Goal: Ask a question

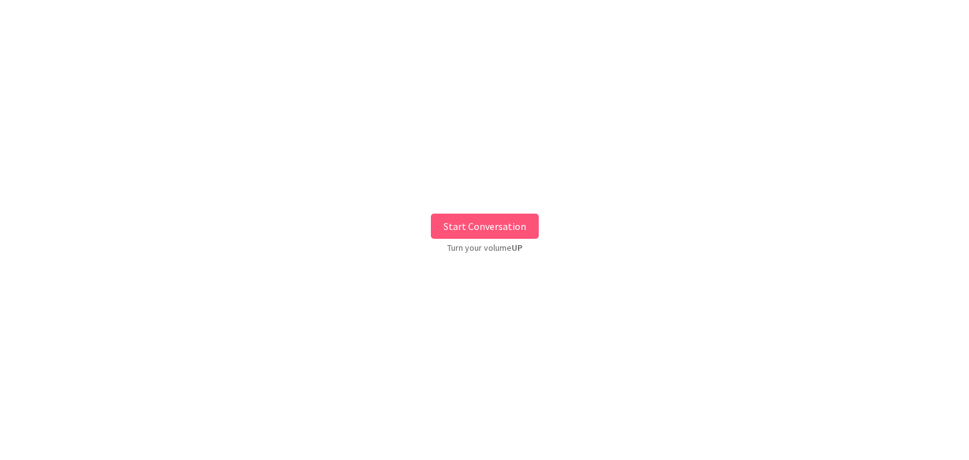
click at [521, 233] on button "Start Conversation" at bounding box center [485, 226] width 108 height 25
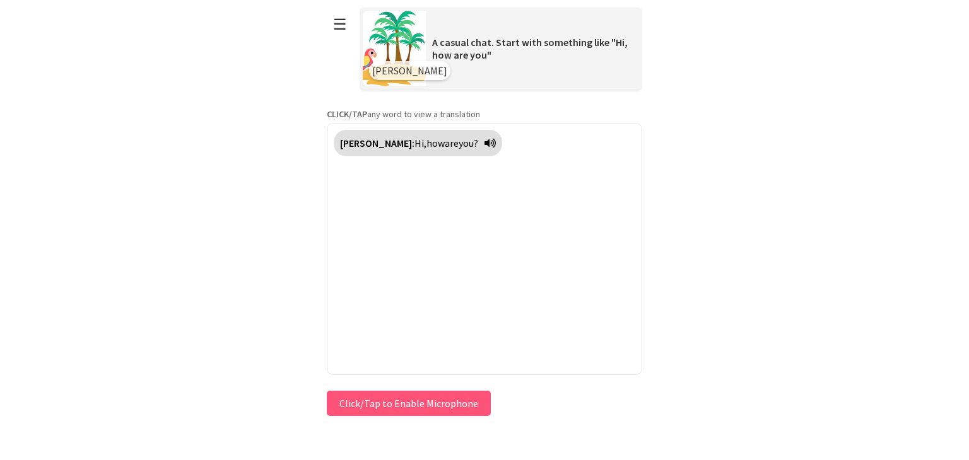
click at [434, 406] on div "Press & HOLD to speak Click/Tap to Enable Microphone ↶ Undo Save No voice detec…" at bounding box center [484, 404] width 315 height 32
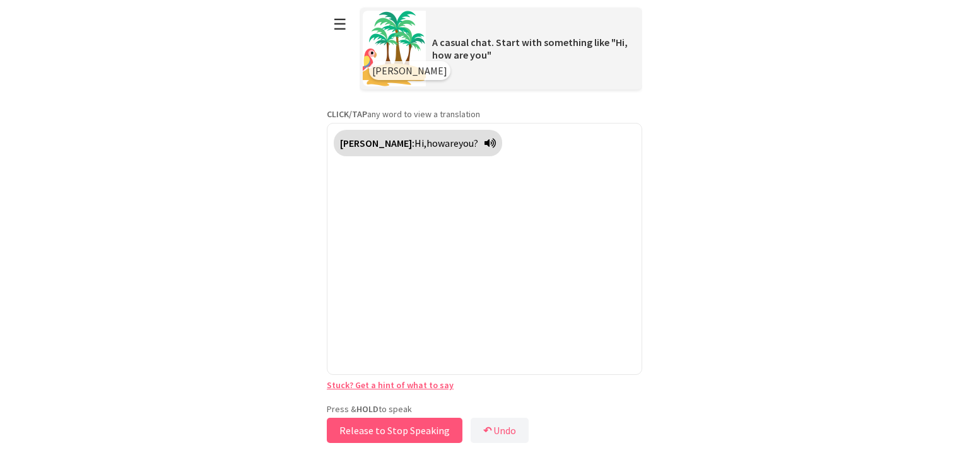
click at [430, 425] on button "Release to Stop Speaking" at bounding box center [395, 430] width 136 height 25
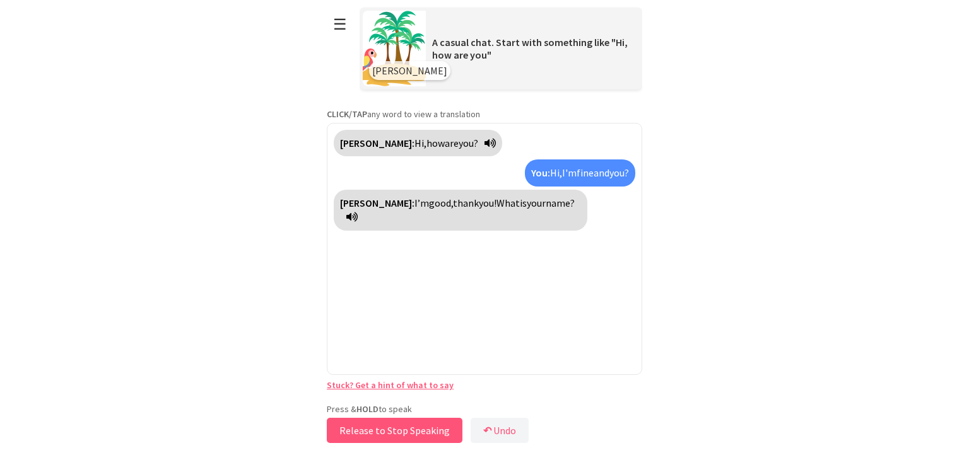
click at [423, 429] on button "Release to Stop Speaking" at bounding box center [395, 430] width 136 height 25
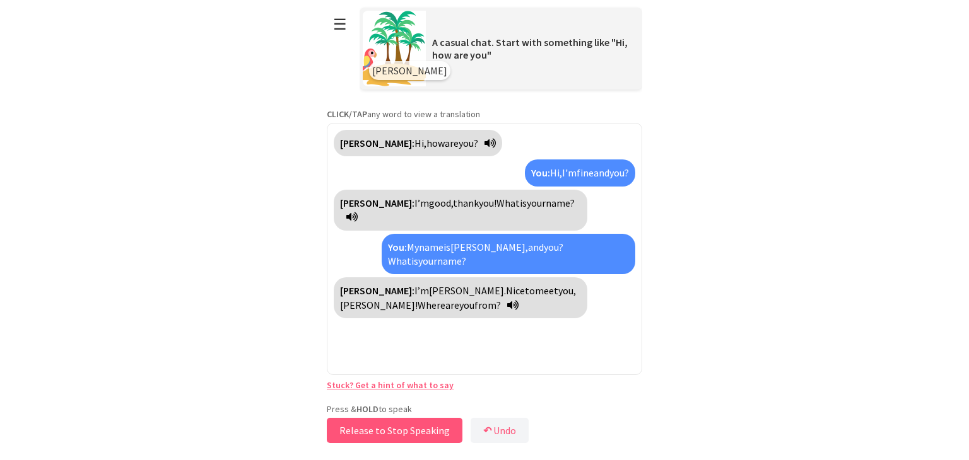
click at [402, 427] on button "Release to Stop Speaking" at bounding box center [395, 430] width 136 height 25
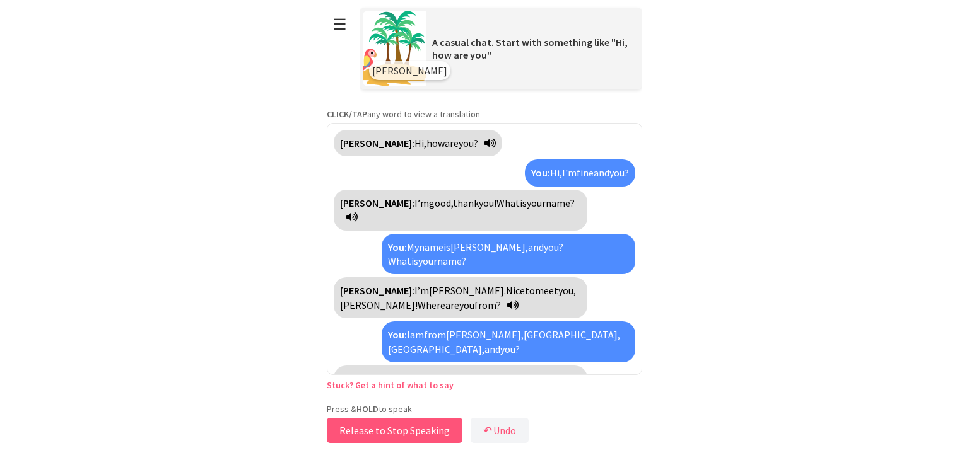
click at [402, 427] on button "Release to Stop Speaking" at bounding box center [395, 430] width 136 height 25
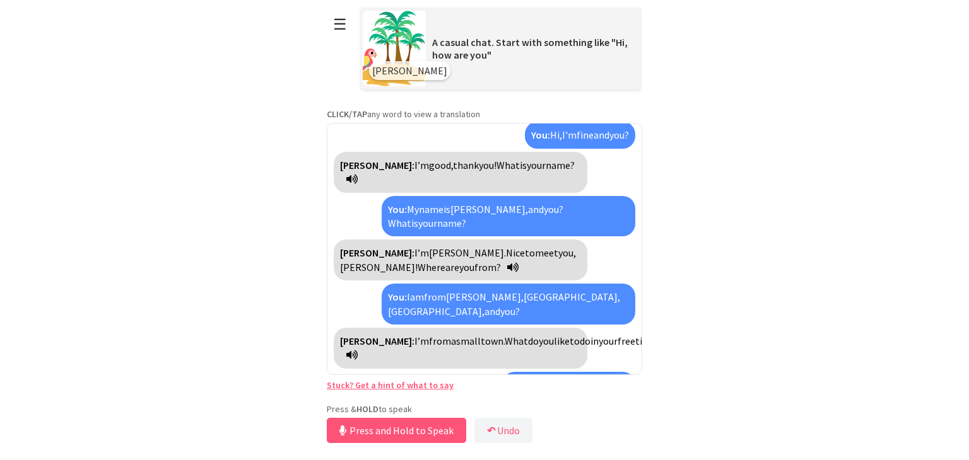
scroll to position [67, 0]
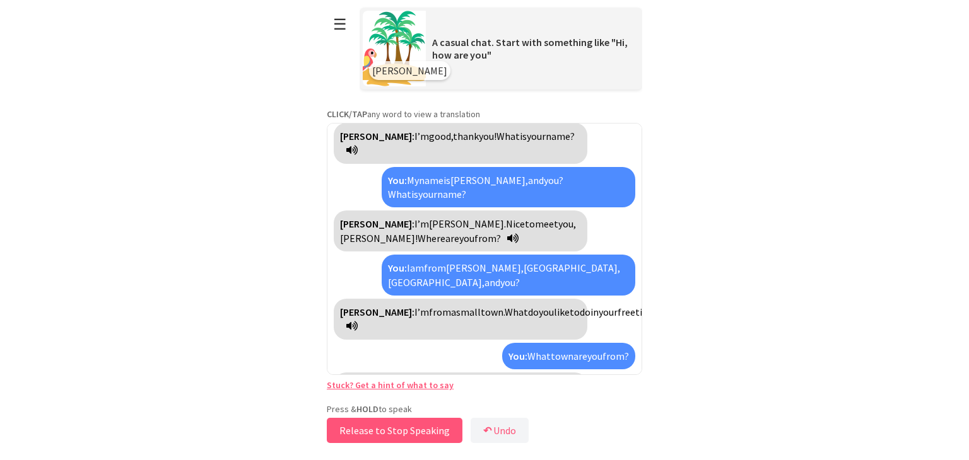
click at [428, 428] on button "Release to Stop Speaking" at bounding box center [395, 430] width 136 height 25
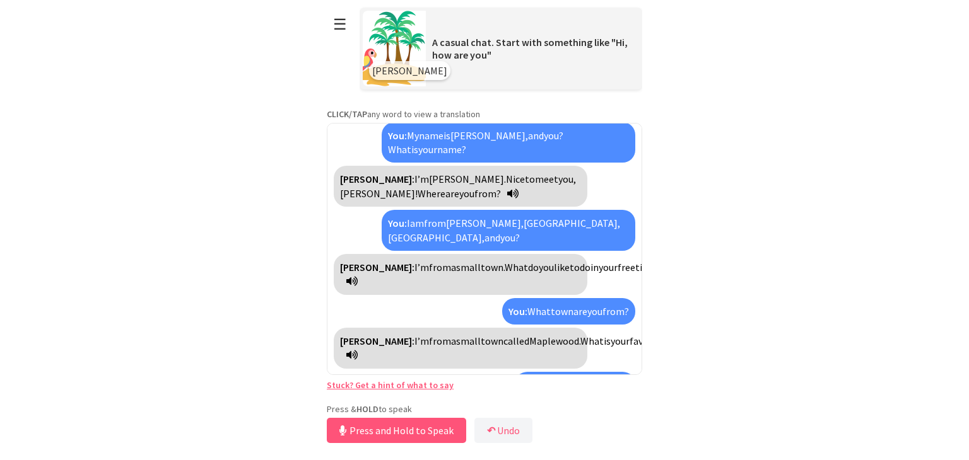
scroll to position [141, 0]
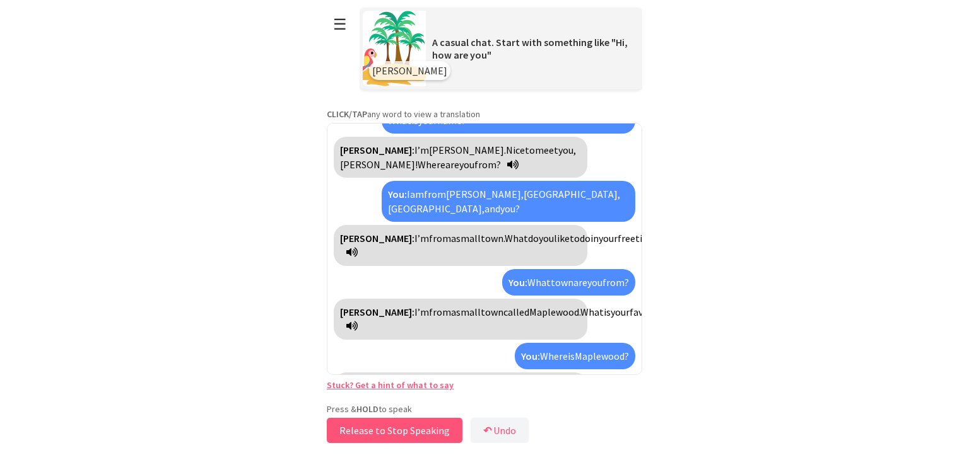
click at [421, 432] on button "Release to Stop Speaking" at bounding box center [395, 430] width 136 height 25
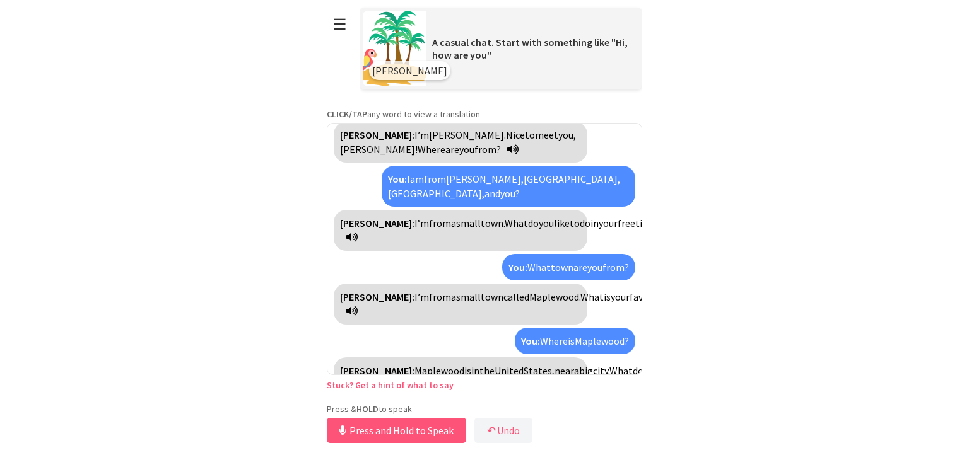
scroll to position [186, 0]
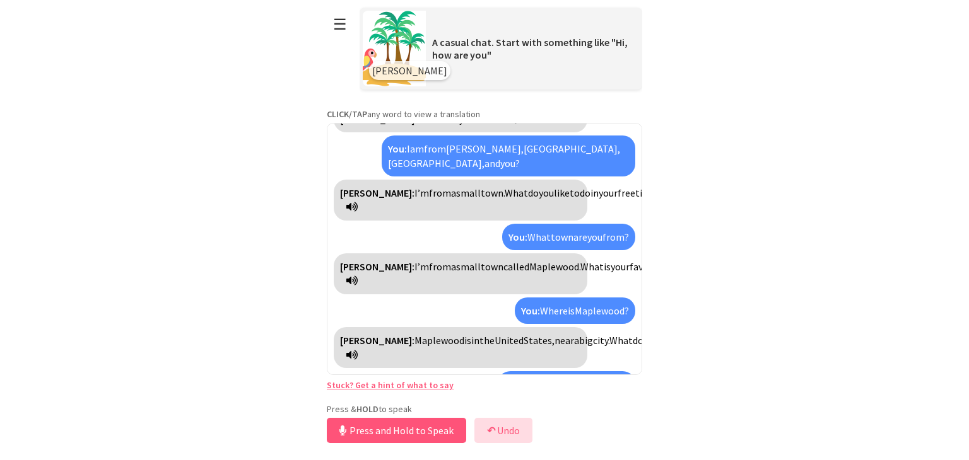
click at [509, 434] on button "↶ Undo" at bounding box center [503, 430] width 58 height 25
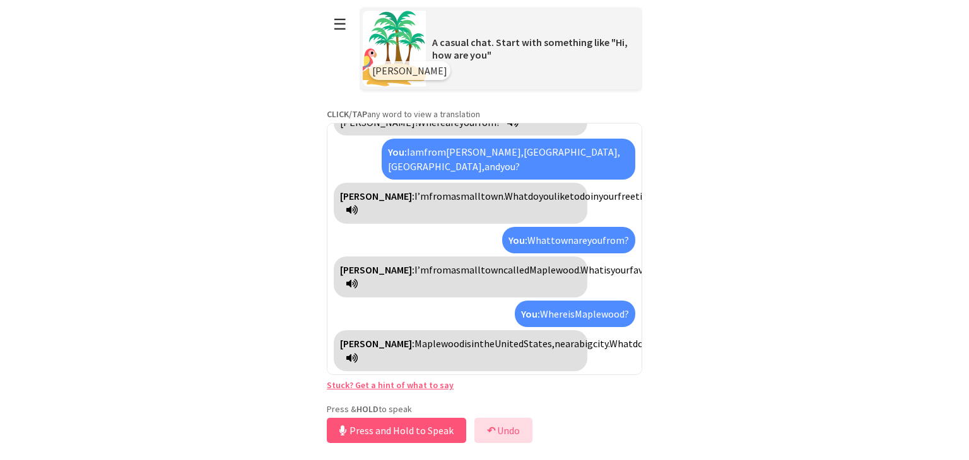
scroll to position [141, 0]
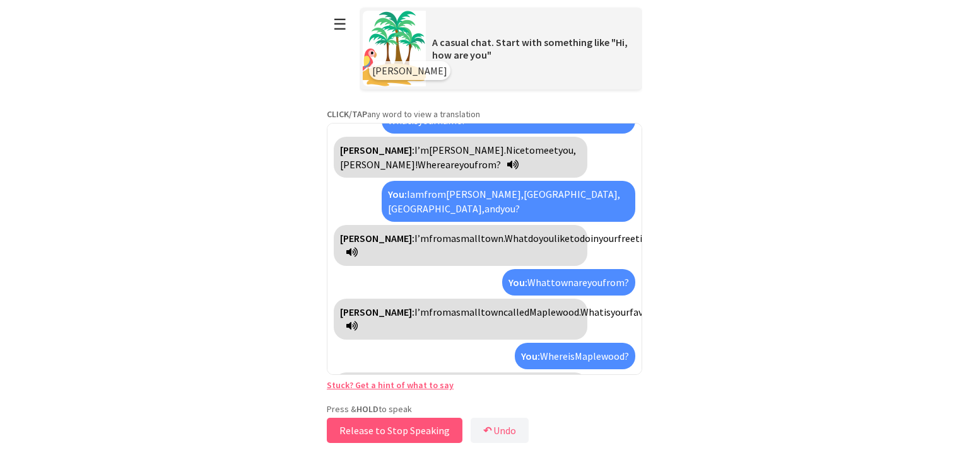
click at [400, 425] on button "Release to Stop Speaking" at bounding box center [395, 430] width 136 height 25
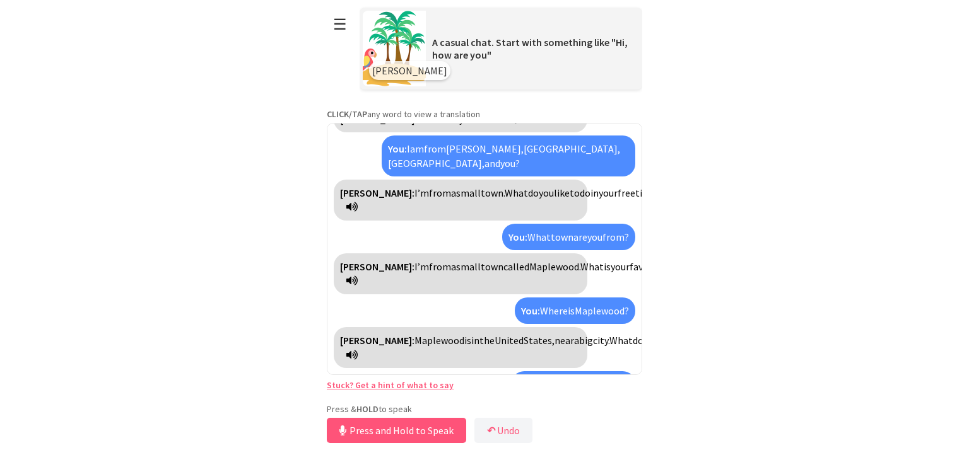
scroll to position [285, 0]
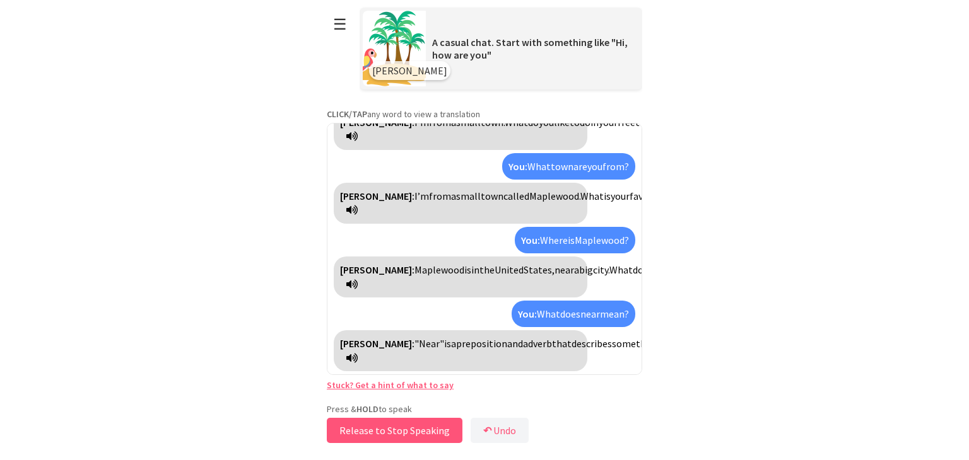
click at [444, 428] on button "Release to Stop Speaking" at bounding box center [395, 430] width 136 height 25
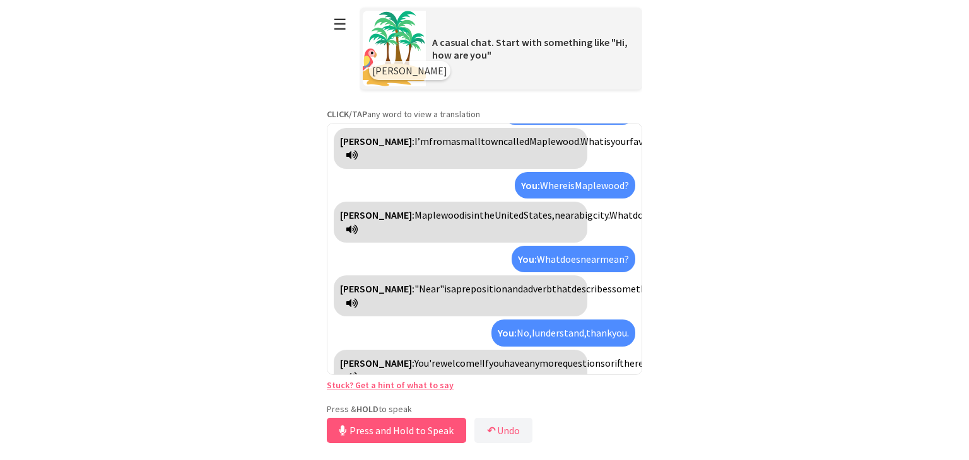
scroll to position [373, 0]
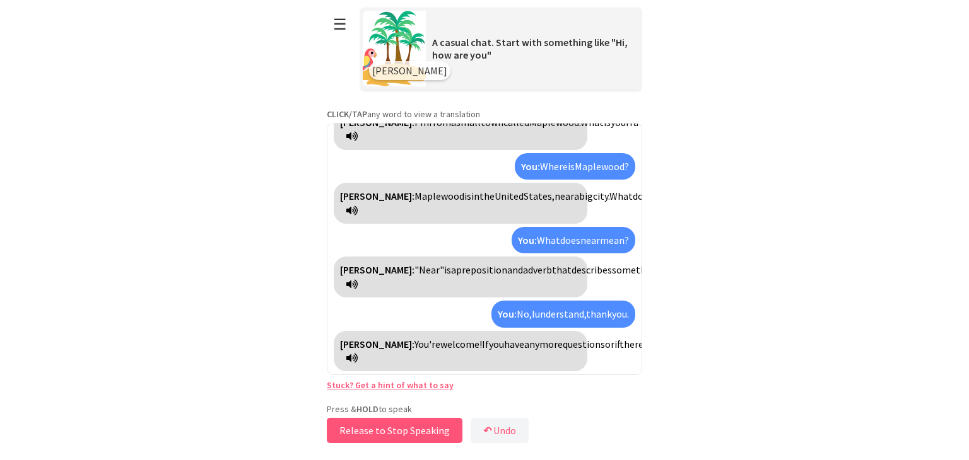
click at [429, 431] on button "Release to Stop Speaking" at bounding box center [395, 430] width 136 height 25
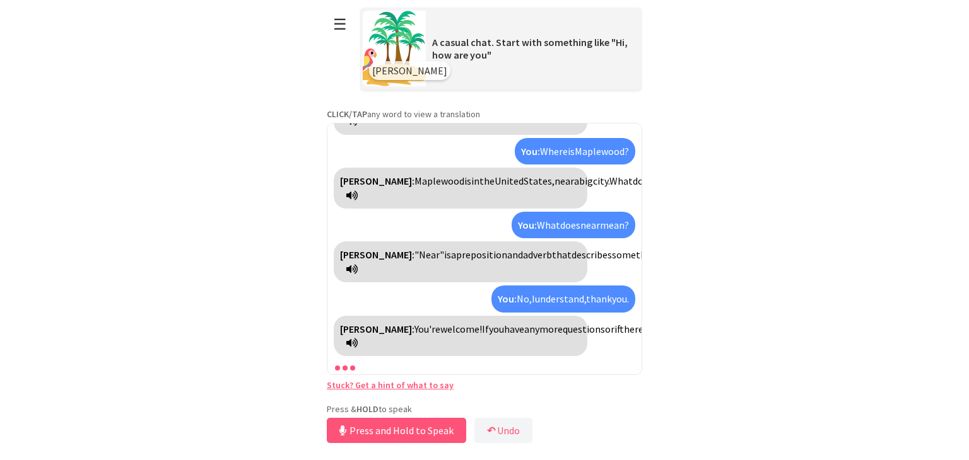
scroll to position [419, 0]
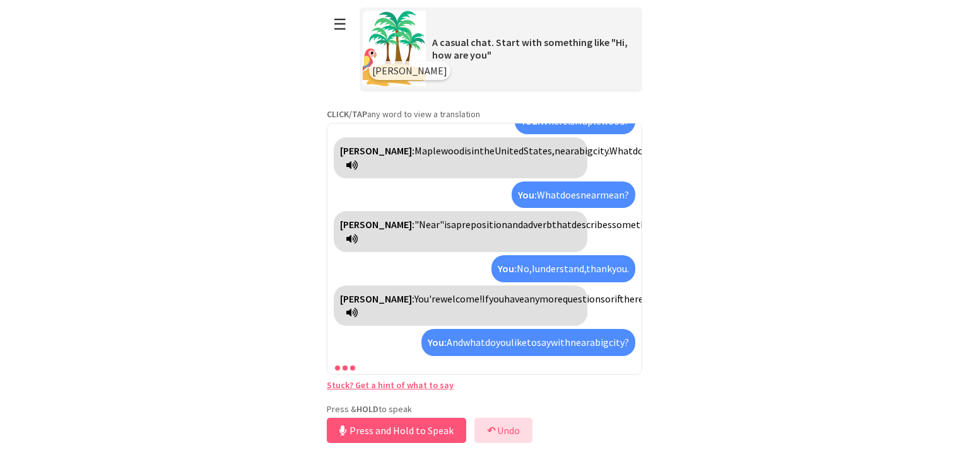
click at [517, 433] on button "↶ Undo" at bounding box center [503, 430] width 58 height 25
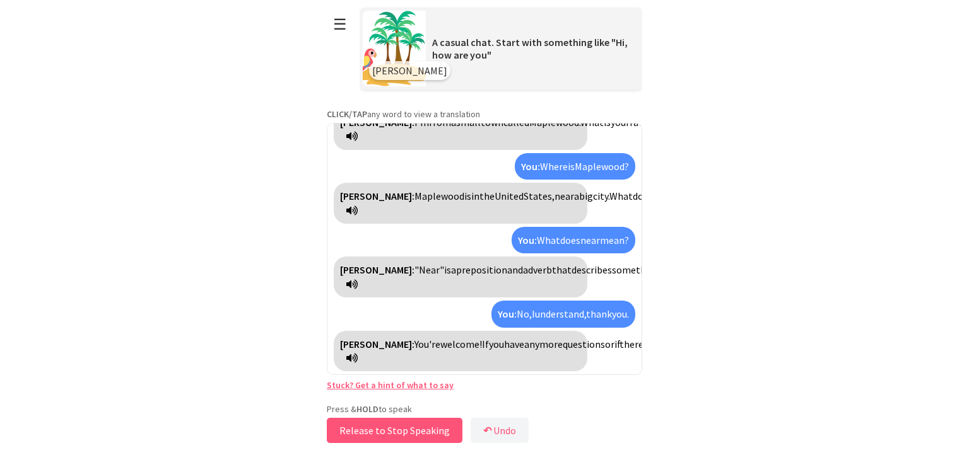
click at [436, 434] on button "Release to Stop Speaking" at bounding box center [395, 430] width 136 height 25
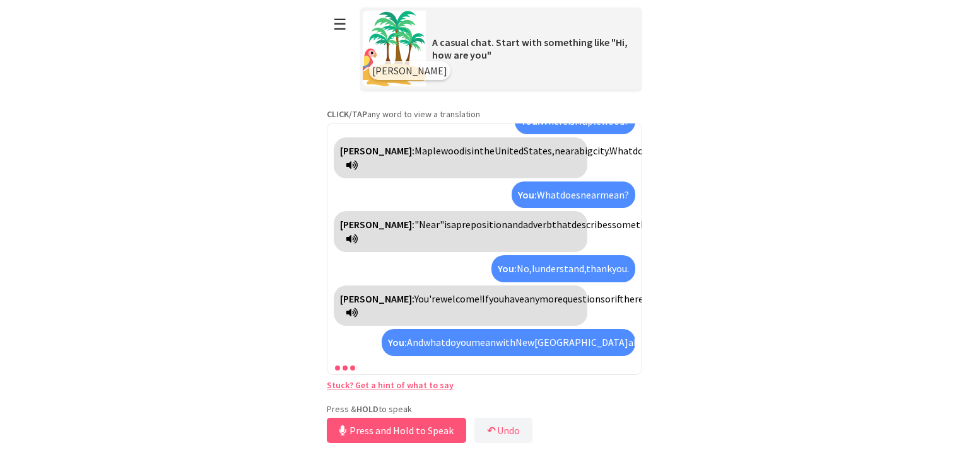
scroll to position [419, 0]
click at [507, 423] on button "↶ Undo" at bounding box center [503, 430] width 58 height 25
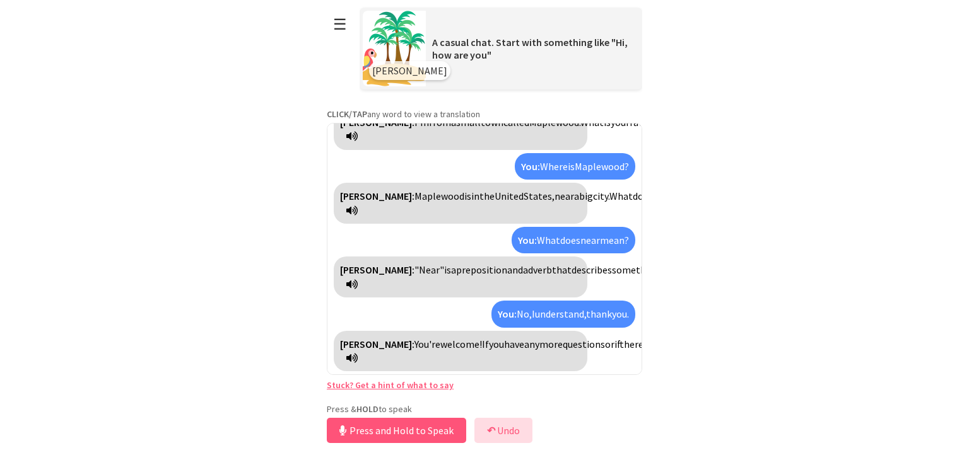
scroll to position [373, 0]
click at [421, 429] on button "Release to Stop Speaking" at bounding box center [395, 430] width 136 height 25
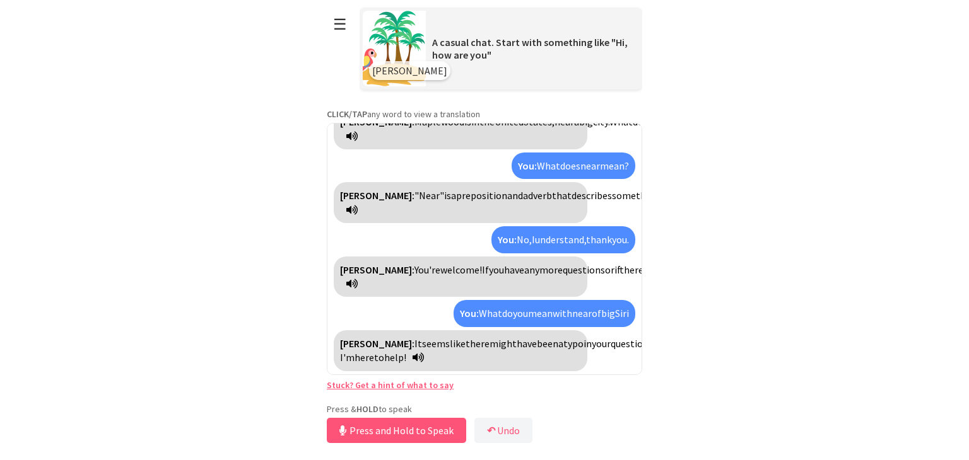
click at [412, 353] on icon at bounding box center [417, 358] width 11 height 10
click at [412, 360] on icon at bounding box center [417, 358] width 11 height 10
click at [412, 356] on icon at bounding box center [417, 358] width 11 height 10
click at [421, 425] on button "Release to Stop Speaking" at bounding box center [395, 430] width 136 height 25
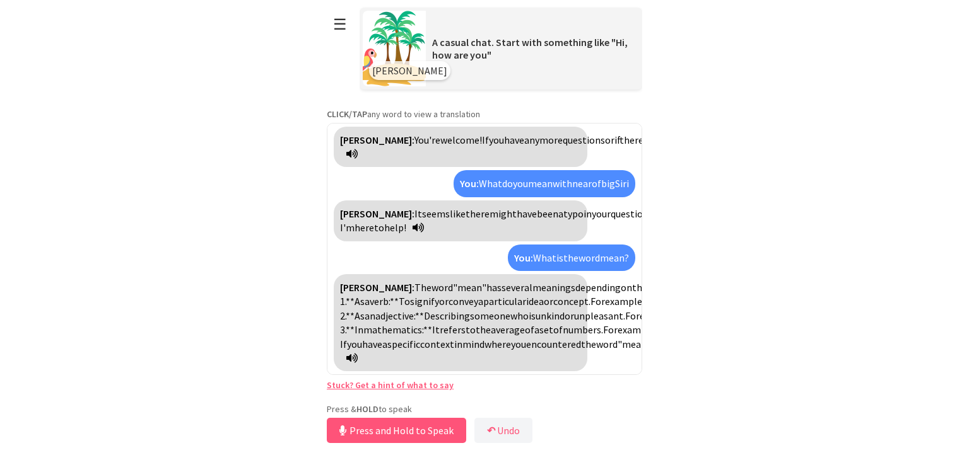
scroll to position [754, 0]
click at [436, 419] on button "Release to Stop Speaking" at bounding box center [395, 430] width 136 height 25
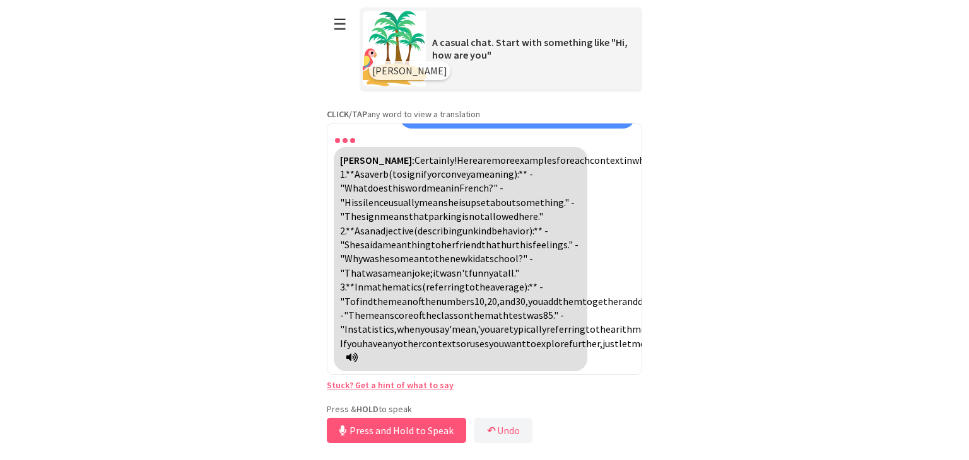
scroll to position [1062, 0]
click at [358, 359] on icon at bounding box center [351, 358] width 11 height 10
click at [419, 427] on button "Release to Stop Speaking" at bounding box center [395, 430] width 136 height 25
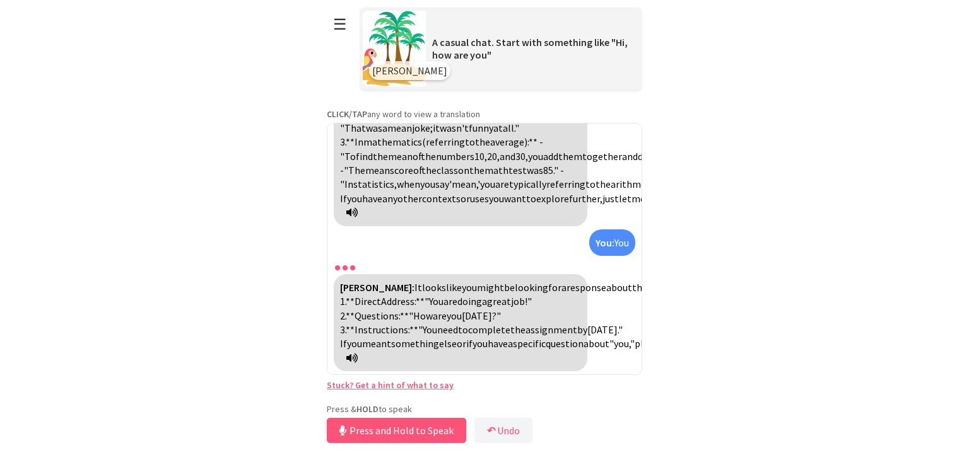
scroll to position [1235, 0]
click at [358, 359] on icon at bounding box center [351, 358] width 11 height 10
click at [358, 207] on icon at bounding box center [351, 212] width 11 height 10
click at [404, 430] on button "Release to Stop Speaking" at bounding box center [395, 430] width 136 height 25
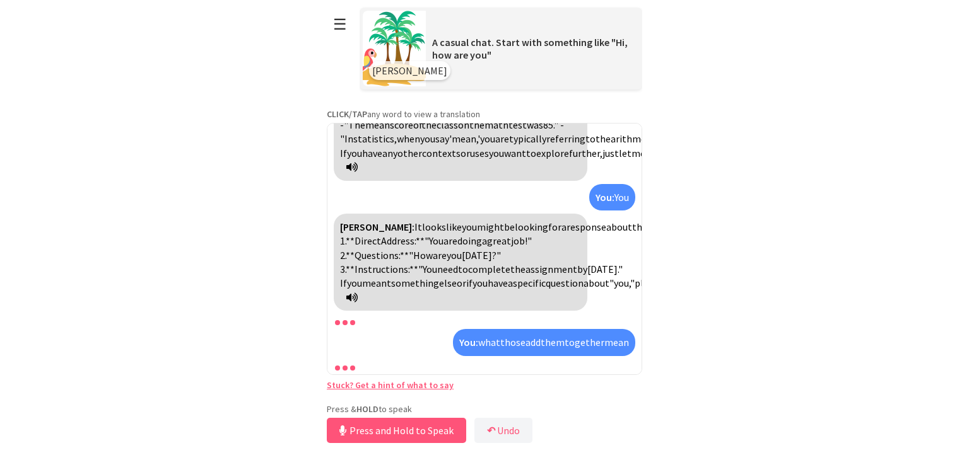
scroll to position [1422, 0]
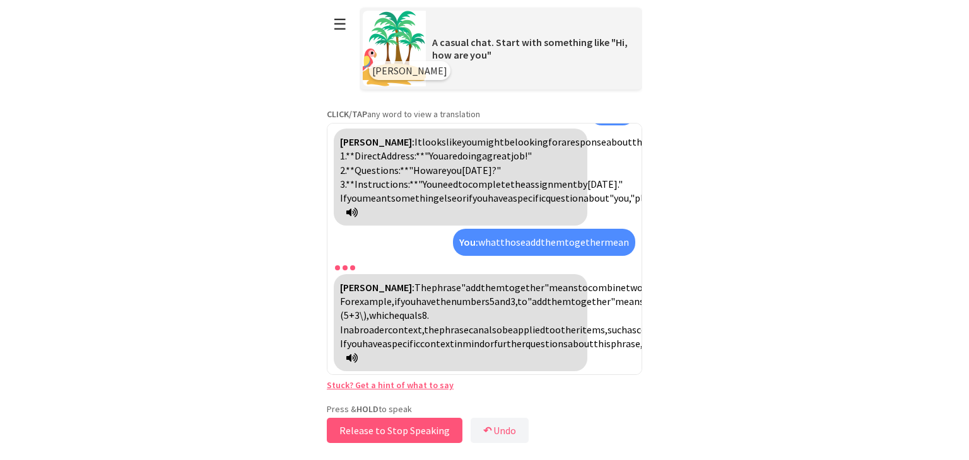
click at [416, 438] on button "Release to Stop Speaking" at bounding box center [395, 430] width 136 height 25
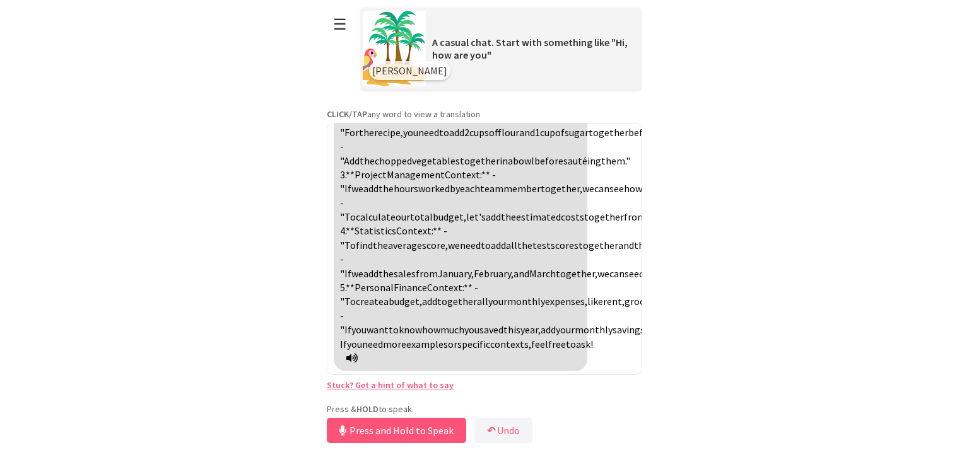
scroll to position [1806, 0]
click at [433, 432] on button "Release to Stop Speaking" at bounding box center [395, 430] width 136 height 25
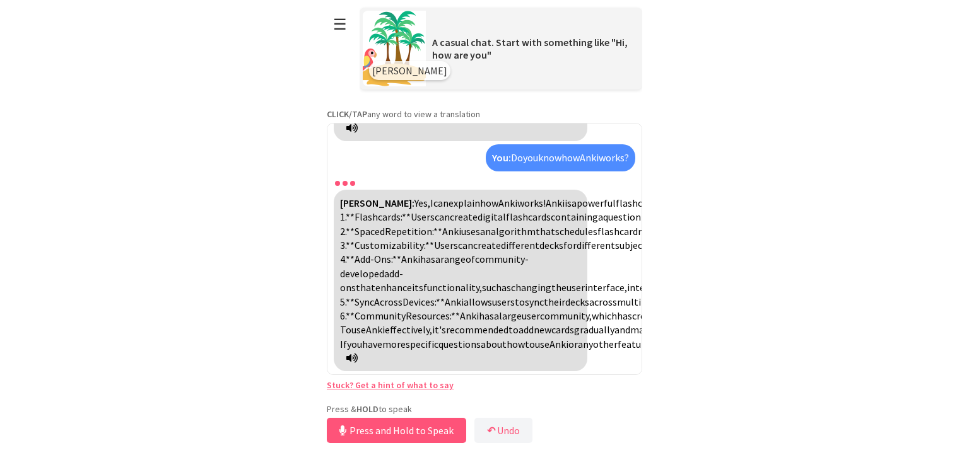
scroll to position [2346, 0]
click at [431, 432] on button "Release to Stop Speaking" at bounding box center [395, 430] width 136 height 25
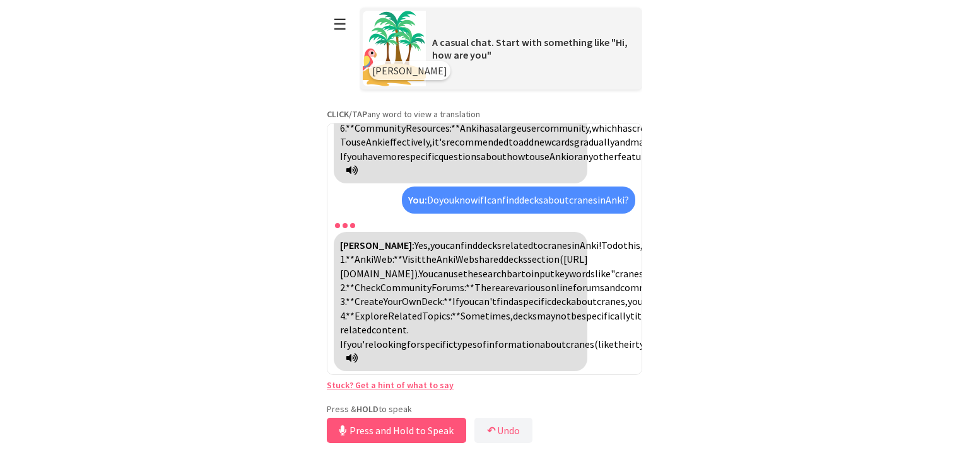
scroll to position [2703, 0]
click at [358, 360] on icon at bounding box center [351, 358] width 11 height 10
click at [384, 427] on button "Release to Stop Speaking" at bounding box center [395, 430] width 136 height 25
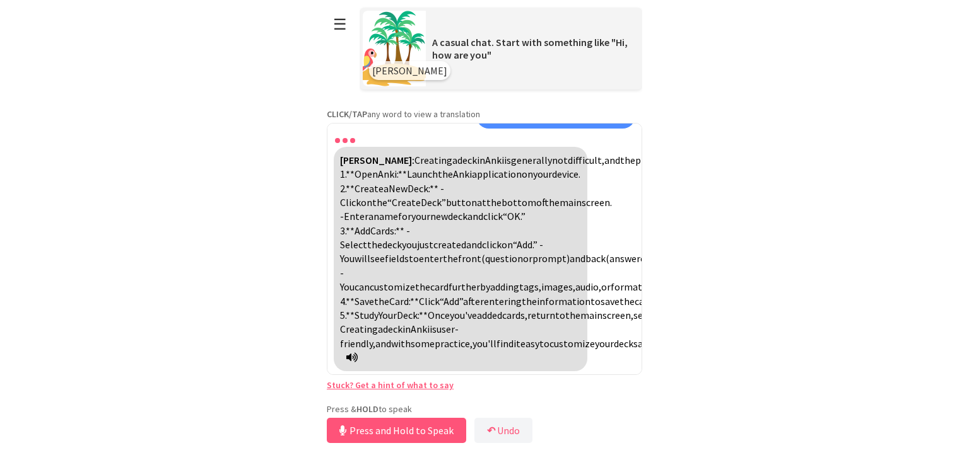
scroll to position [3087, 0]
click at [384, 427] on button "Release to Stop Speaking" at bounding box center [395, 430] width 136 height 25
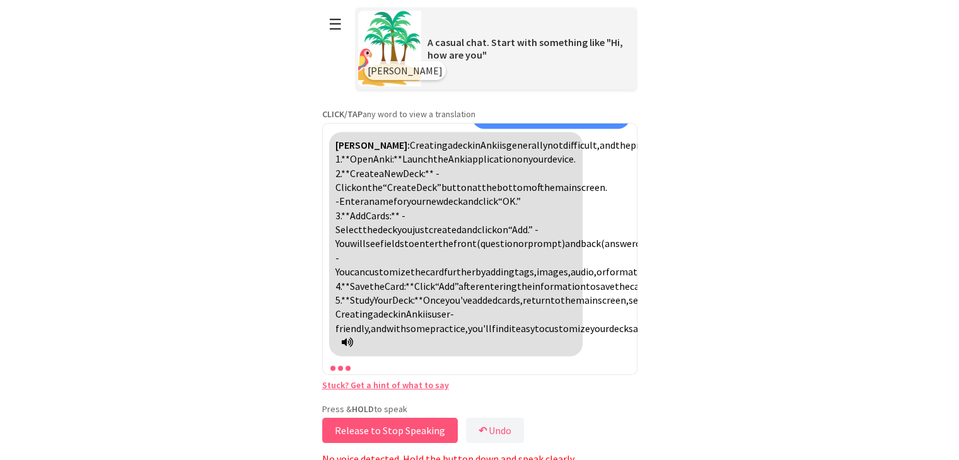
click at [388, 418] on button "Release to Stop Speaking" at bounding box center [390, 430] width 136 height 25
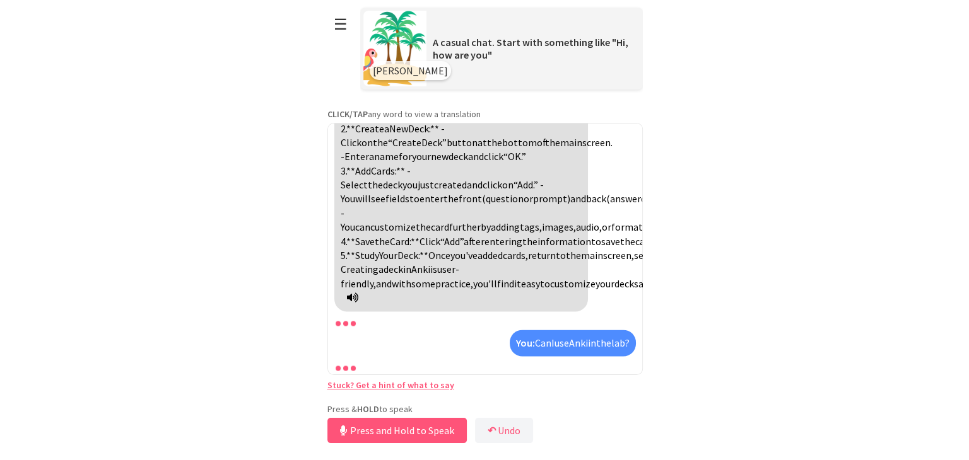
scroll to position [3133, 0]
click at [514, 437] on button "↶ Undo" at bounding box center [503, 430] width 58 height 25
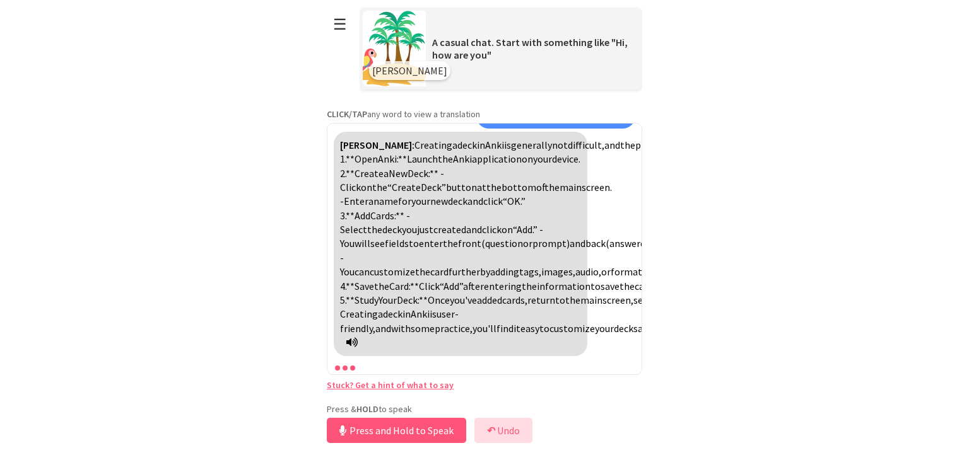
scroll to position [3456, 0]
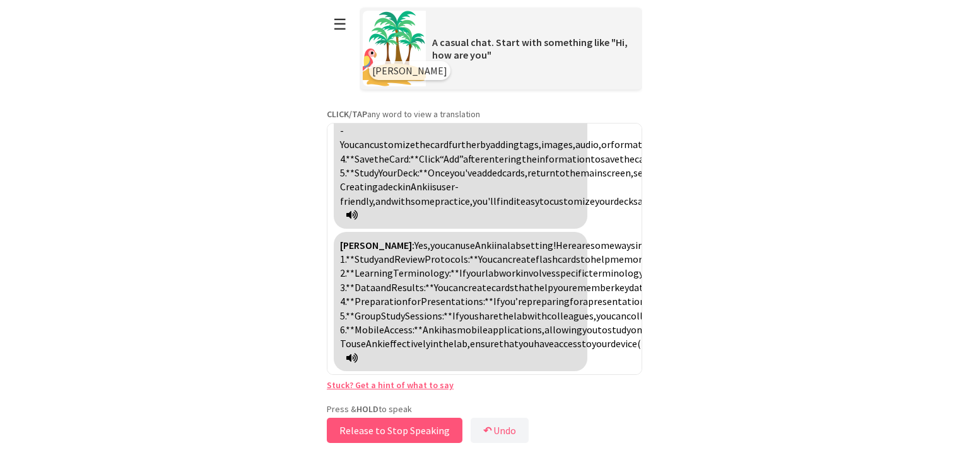
click at [453, 433] on button "Release to Stop Speaking" at bounding box center [395, 430] width 136 height 25
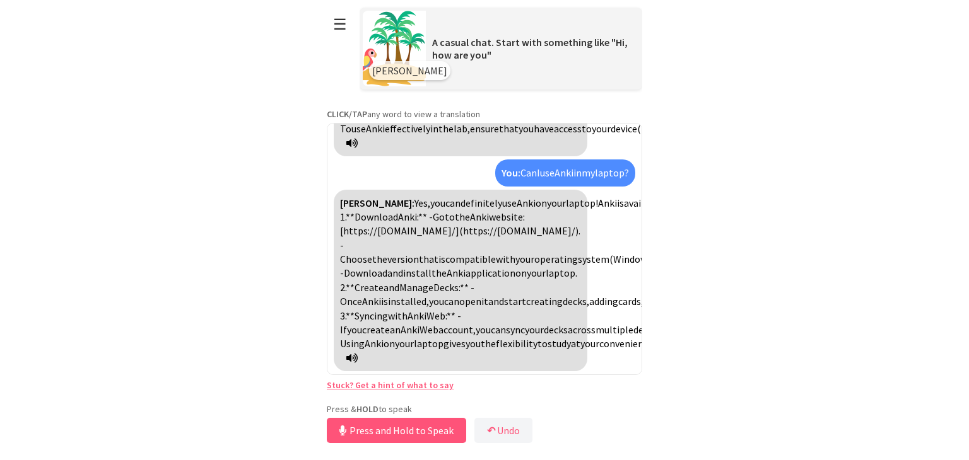
scroll to position [3731, 0]
click at [421, 428] on button "Release to Stop Speaking" at bounding box center [395, 430] width 136 height 25
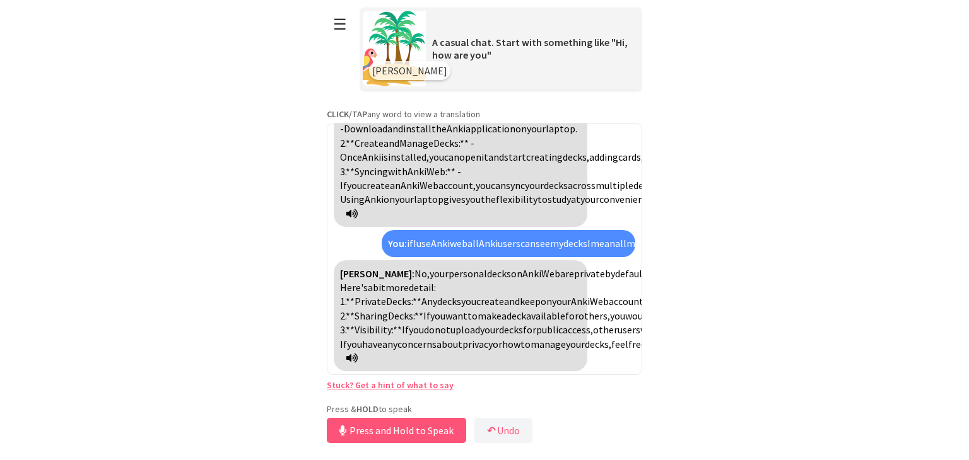
scroll to position [4084, 0]
